Goal: Task Accomplishment & Management: Manage account settings

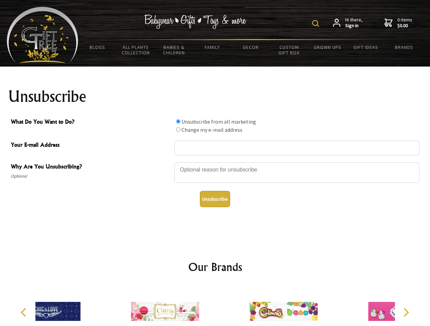
click at [316, 23] on img at bounding box center [315, 23] width 7 height 7
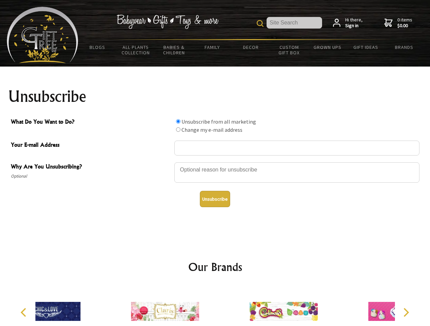
click at [215, 162] on div at bounding box center [296, 174] width 245 height 24
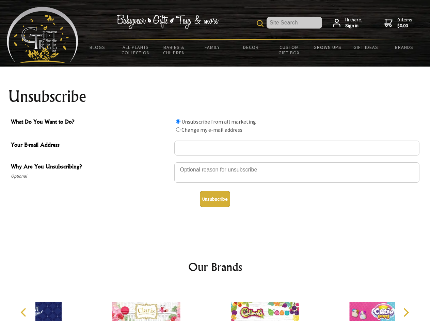
click at [178, 121] on input "What Do You Want to Do?" at bounding box center [178, 121] width 4 height 4
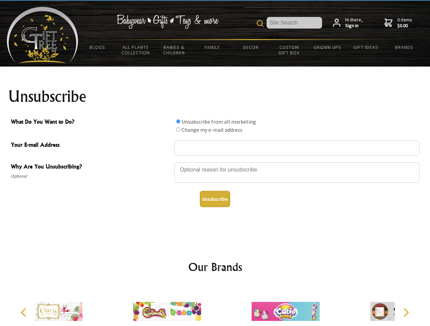
click at [178, 130] on input "What Do You Want to Do?" at bounding box center [178, 130] width 4 height 4
radio input "true"
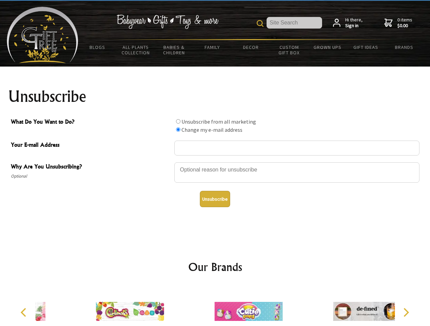
click at [215, 199] on button "Unsubscribe" at bounding box center [215, 199] width 30 height 16
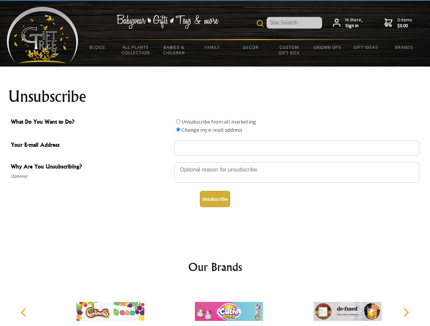
click at [24, 313] on icon "Previous" at bounding box center [24, 312] width 9 height 9
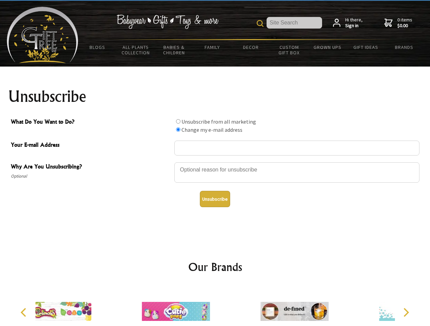
click at [405, 313] on icon "Next" at bounding box center [405, 312] width 9 height 9
